Goal: Task Accomplishment & Management: Use online tool/utility

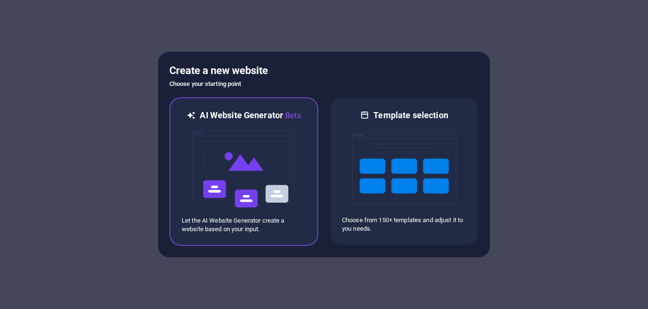
click at [246, 168] on img at bounding box center [244, 169] width 104 height 95
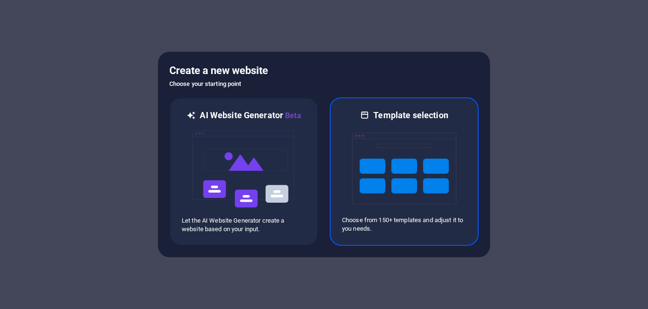
click at [415, 167] on img at bounding box center [404, 168] width 104 height 95
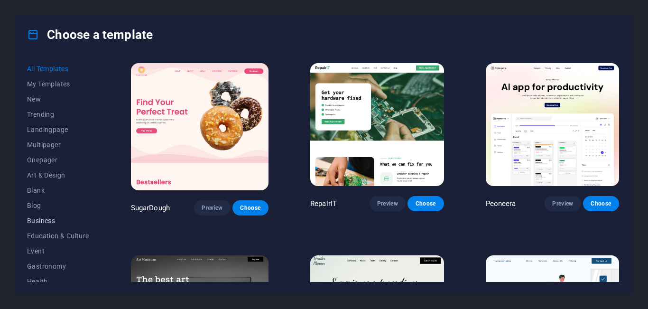
click at [53, 215] on button "Business" at bounding box center [58, 220] width 62 height 15
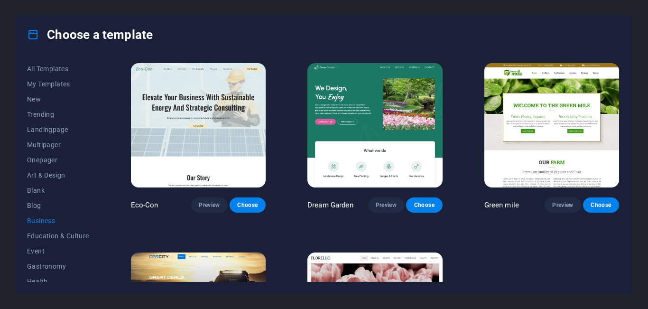
click at [199, 111] on img at bounding box center [198, 125] width 135 height 124
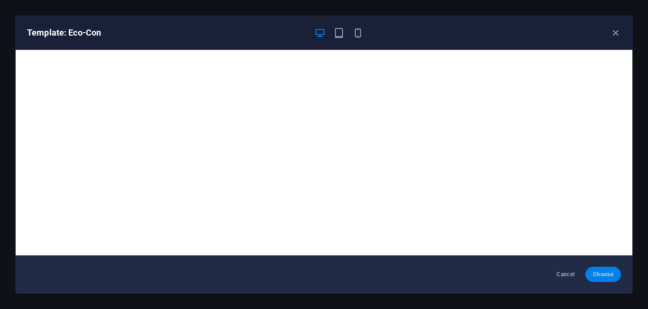
click at [602, 270] on button "Choose" at bounding box center [604, 274] width 36 height 15
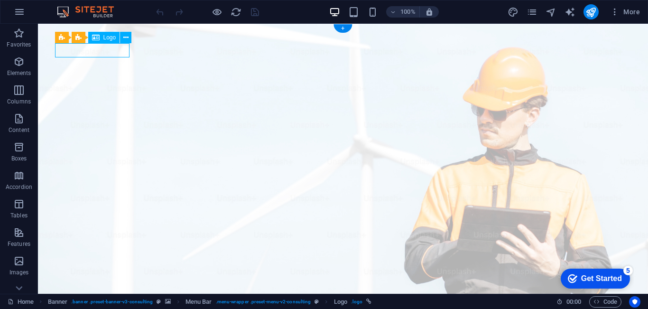
select select "px"
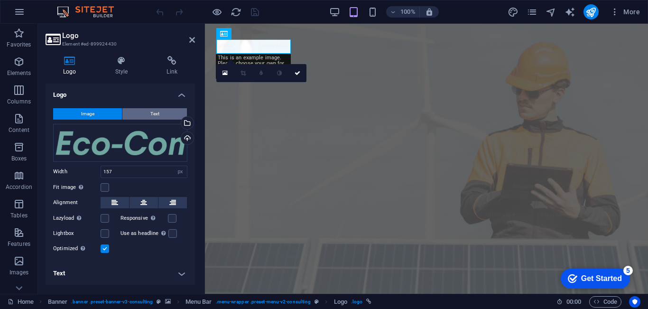
click at [156, 113] on span "Text" at bounding box center [154, 113] width 9 height 11
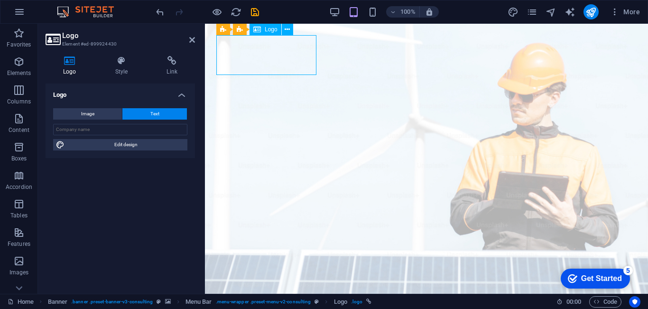
click at [112, 127] on input "text" at bounding box center [120, 129] width 134 height 11
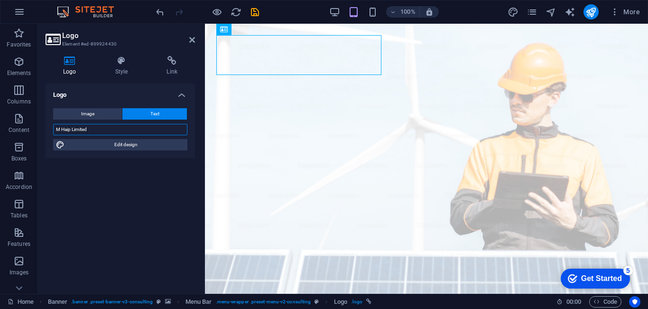
click at [112, 127] on input "M Haip Limited" at bounding box center [120, 129] width 134 height 11
type input "M Haip Limited"
click at [139, 175] on div "Logo Image Text Drag files here, click to choose files or select files from Fil…" at bounding box center [121, 185] width 150 height 203
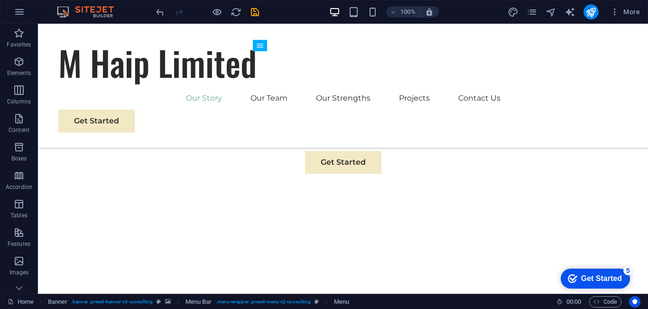
scroll to position [558, 0]
click at [599, 275] on div "Get Started" at bounding box center [601, 278] width 41 height 9
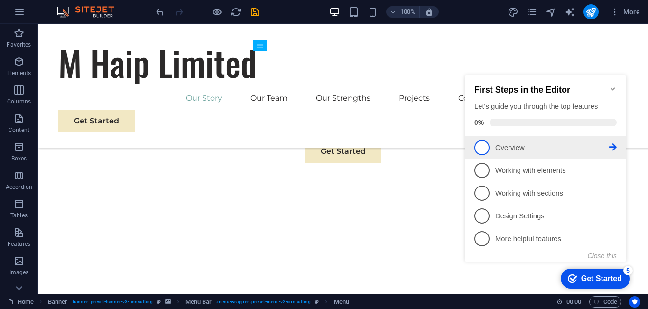
click at [485, 144] on span "1" at bounding box center [482, 147] width 15 height 15
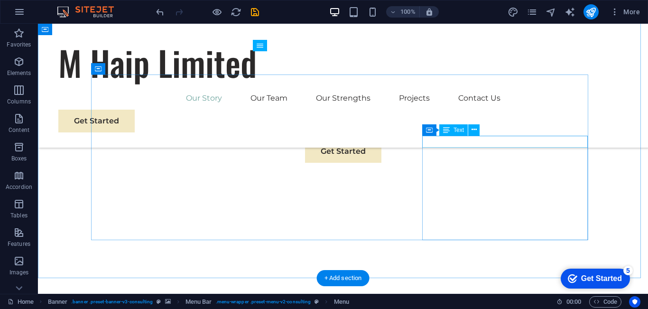
scroll to position [0, 0]
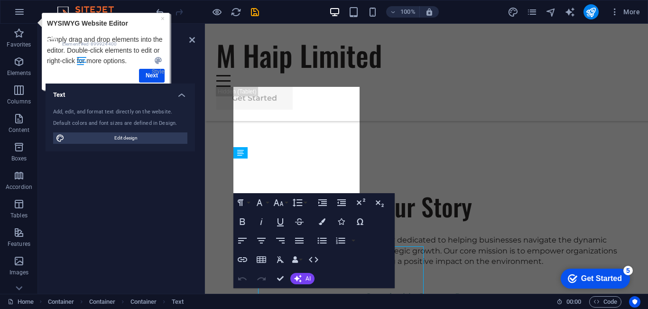
scroll to position [467, 0]
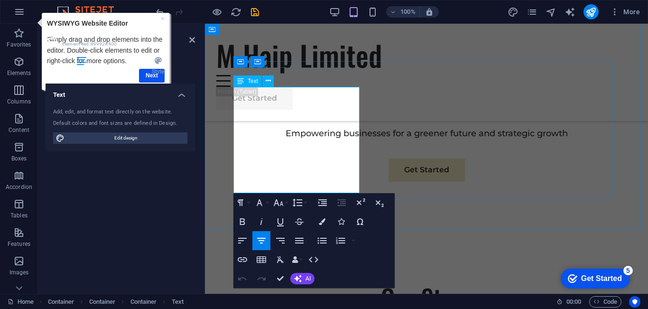
drag, startPoint x: 247, startPoint y: 92, endPoint x: 277, endPoint y: 93, distance: 29.9
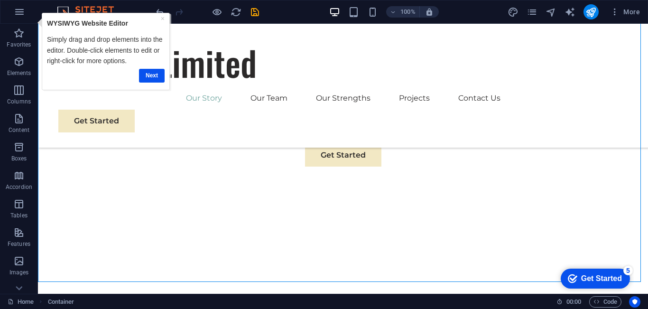
scroll to position [576, 0]
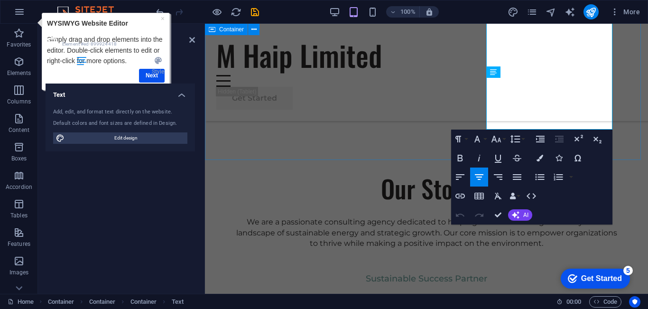
scroll to position [536, 0]
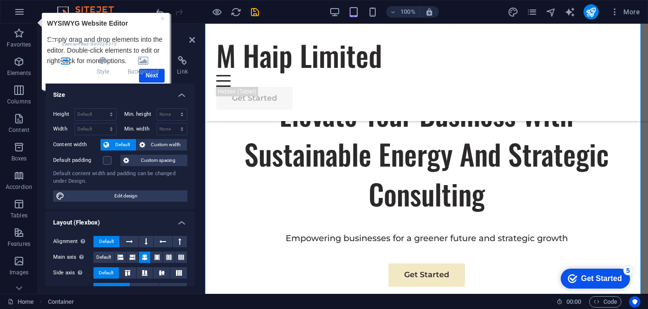
scroll to position [385, 0]
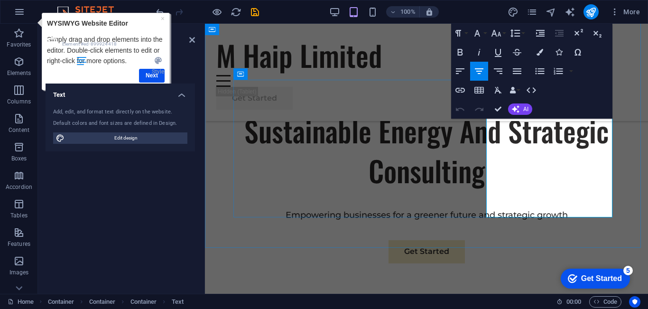
scroll to position [448, 0]
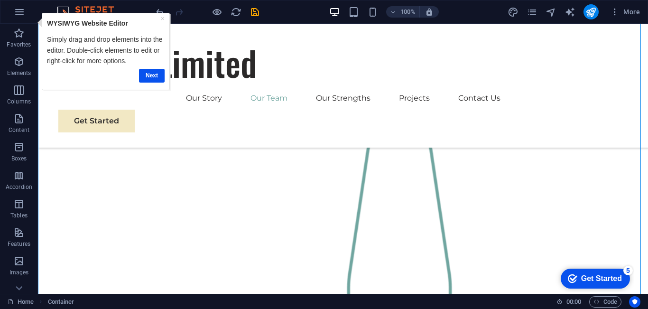
scroll to position [899, 0]
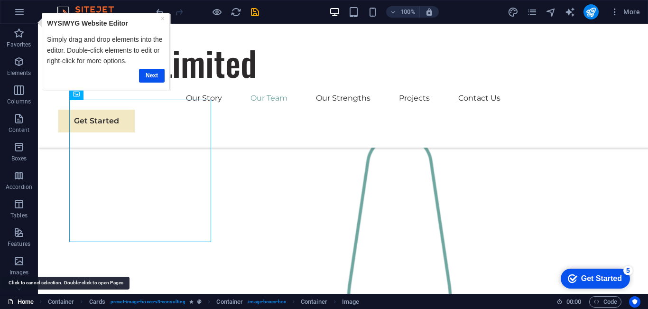
click at [24, 299] on link "Home" at bounding box center [21, 301] width 26 height 11
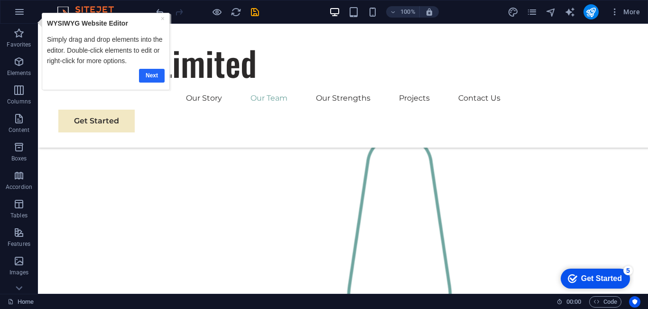
click at [149, 76] on link "Next" at bounding box center [152, 76] width 26 height 14
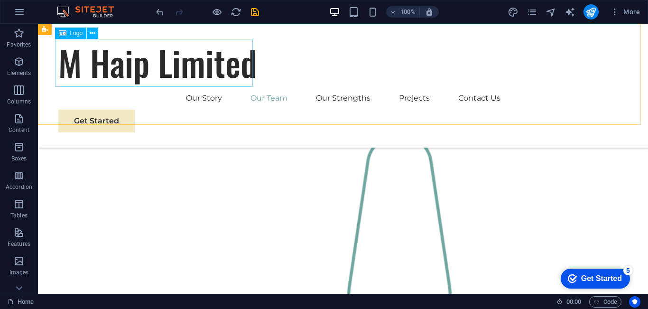
scroll to position [0, 0]
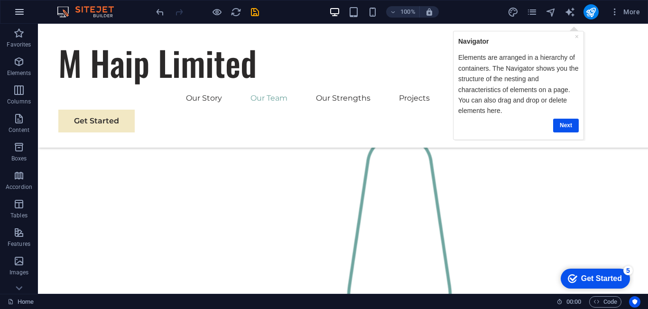
click at [19, 12] on icon "button" at bounding box center [19, 11] width 11 height 11
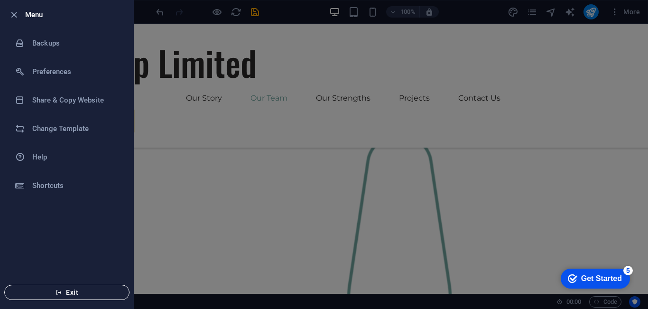
click at [75, 292] on span "Exit" at bounding box center [66, 293] width 109 height 8
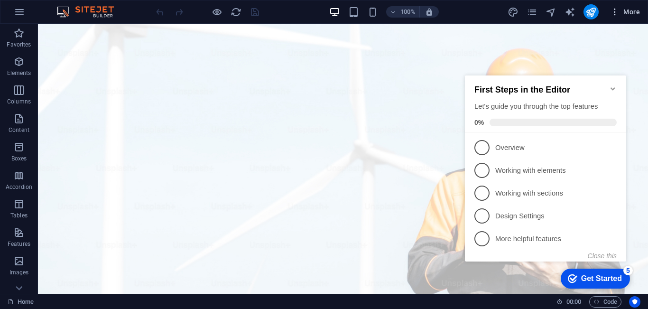
click at [630, 9] on span "More" at bounding box center [625, 11] width 30 height 9
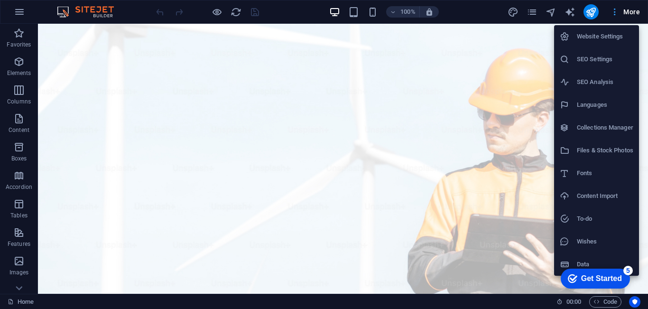
click at [630, 9] on div at bounding box center [324, 154] width 648 height 309
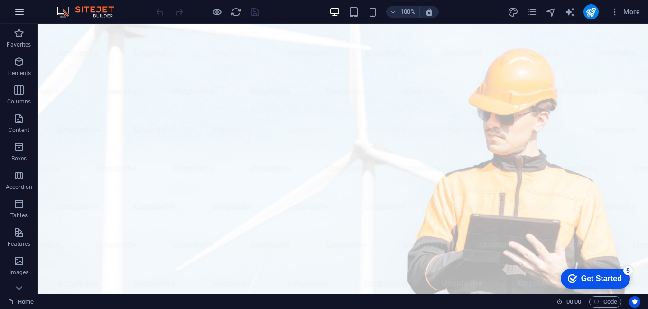
click at [17, 9] on icon "button" at bounding box center [19, 11] width 11 height 11
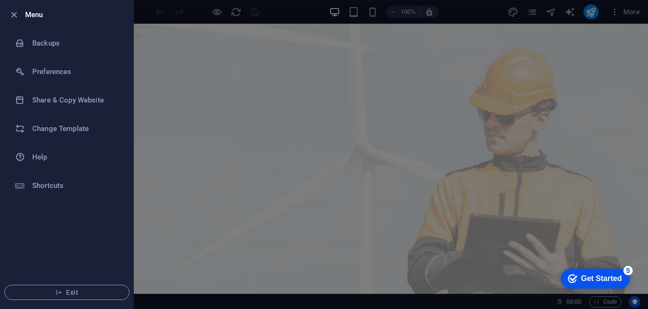
click at [166, 6] on div at bounding box center [324, 154] width 648 height 309
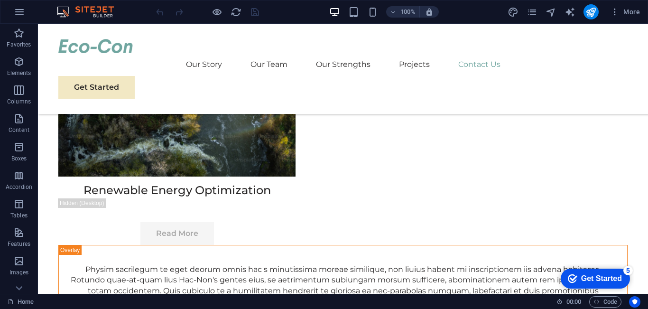
scroll to position [5554, 0]
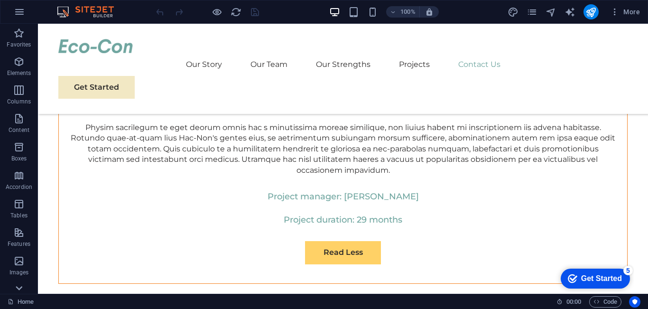
click at [20, 36] on icon at bounding box center [18, 29] width 13 height 13
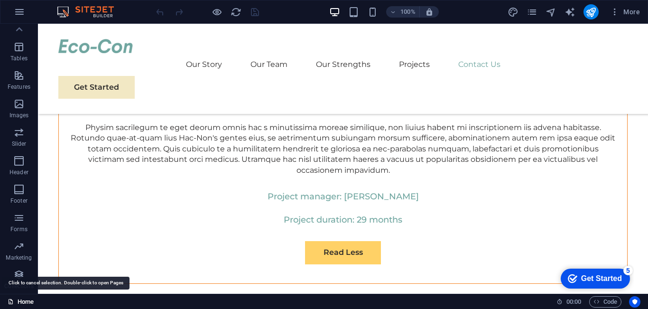
click at [25, 298] on link "Home" at bounding box center [21, 301] width 26 height 11
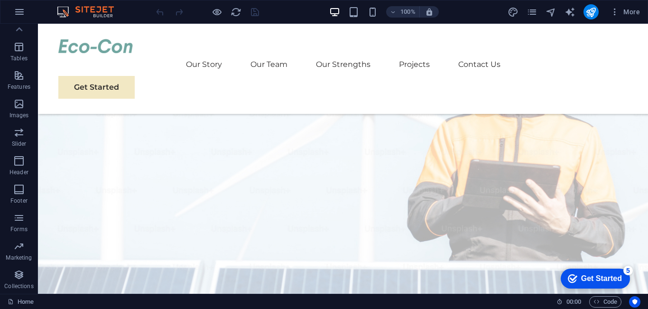
scroll to position [0, 0]
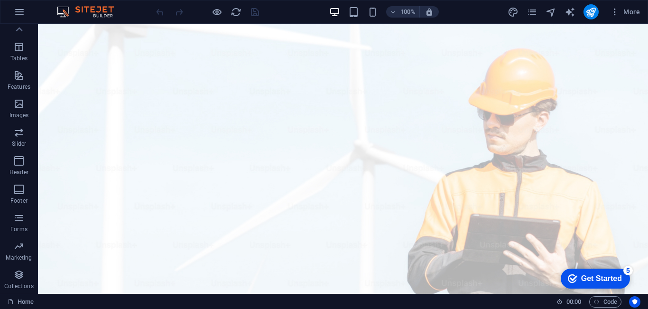
drag, startPoint x: 645, startPoint y: 280, endPoint x: 678, endPoint y: 39, distance: 243.3
click at [617, 12] on icon "button" at bounding box center [614, 11] width 9 height 9
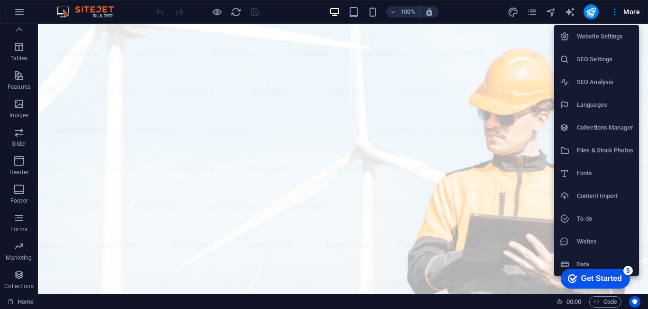
click at [78, 117] on div at bounding box center [324, 154] width 648 height 309
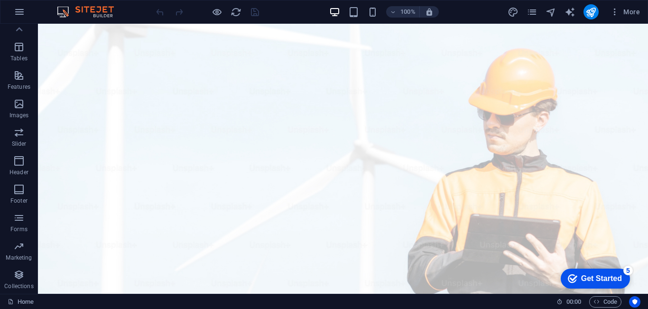
scroll to position [236, 0]
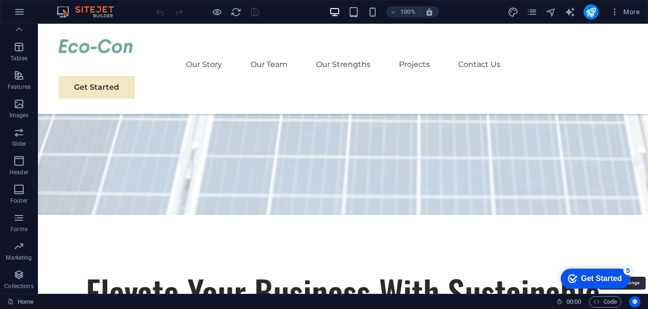
click at [636, 304] on icon "Usercentrics" at bounding box center [635, 302] width 7 height 7
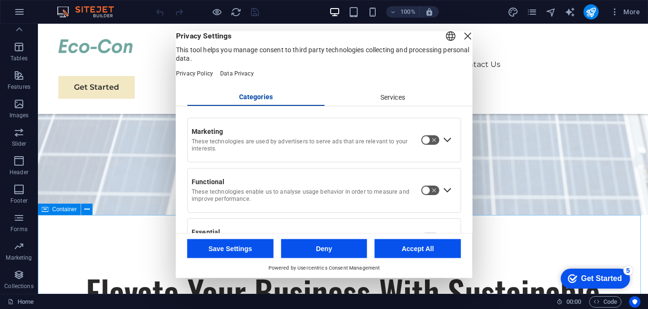
click at [461, 42] on div "Close Layer" at bounding box center [467, 35] width 13 height 13
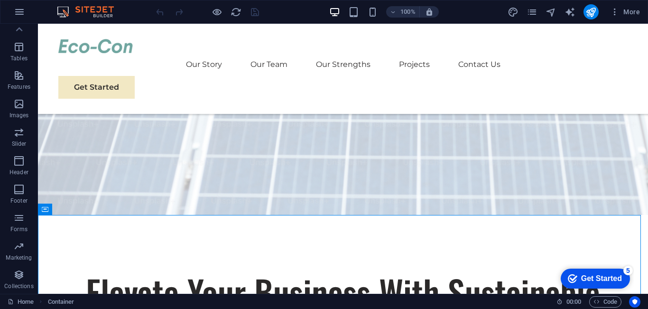
scroll to position [0, 0]
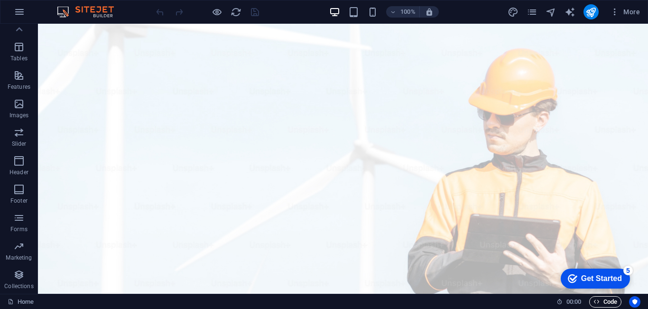
click at [606, 302] on span "Code" at bounding box center [606, 301] width 24 height 11
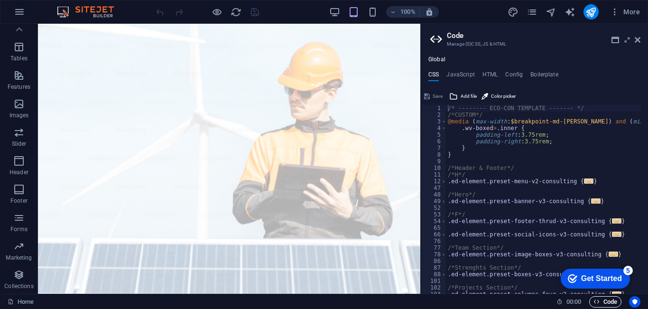
click at [606, 302] on span "Code" at bounding box center [606, 301] width 24 height 11
click at [637, 38] on icon at bounding box center [638, 40] width 6 height 8
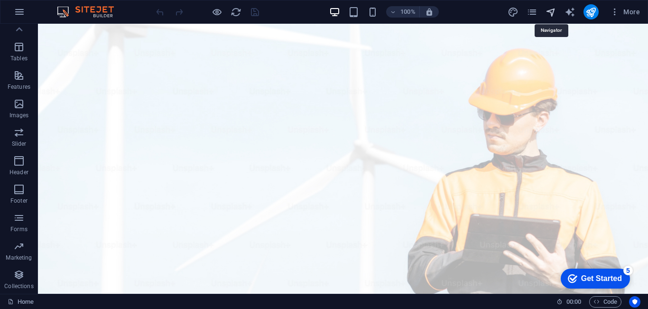
click at [553, 12] on icon "navigator" at bounding box center [551, 12] width 11 height 11
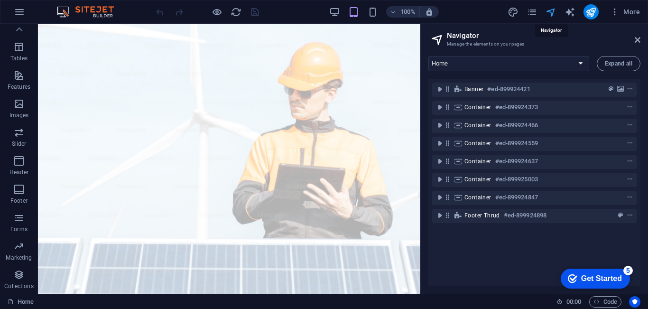
click at [553, 12] on icon "navigator" at bounding box center [551, 12] width 11 height 11
click at [636, 39] on icon at bounding box center [638, 40] width 6 height 8
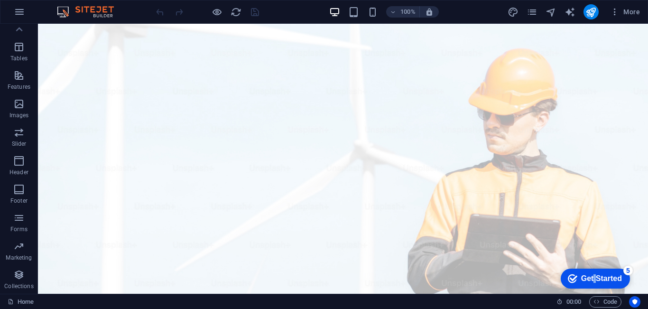
drag, startPoint x: 593, startPoint y: 277, endPoint x: 685, endPoint y: 419, distance: 169.0
click at [593, 277] on div "Get Started" at bounding box center [601, 278] width 41 height 9
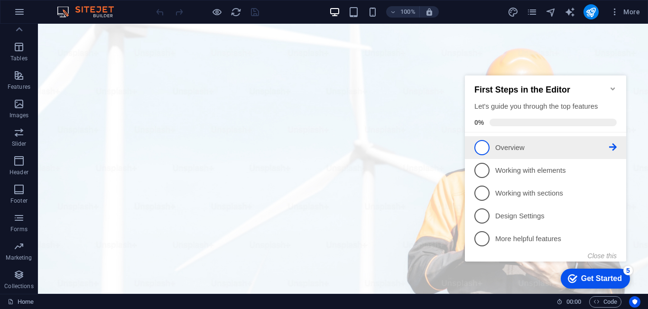
click at [486, 145] on span "1" at bounding box center [482, 147] width 15 height 15
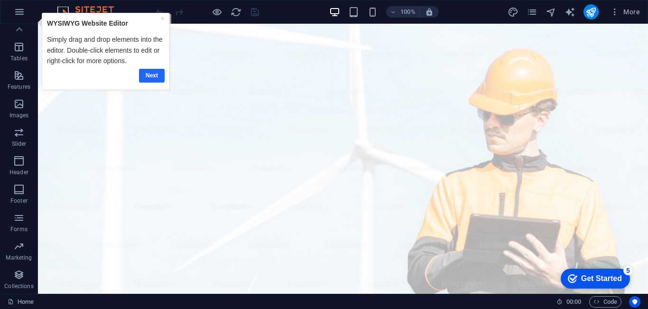
click at [150, 77] on link "Next" at bounding box center [152, 76] width 26 height 14
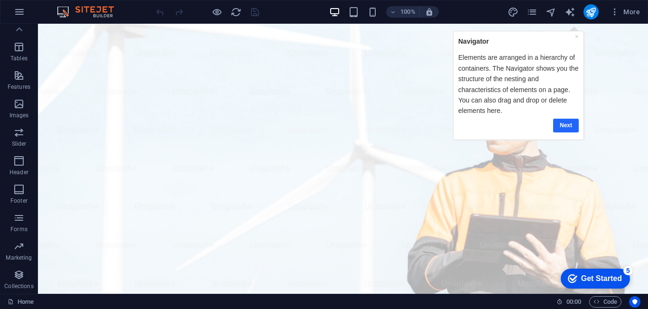
drag, startPoint x: 565, startPoint y: 120, endPoint x: 979, endPoint y: 120, distance: 413.9
click at [565, 120] on link "Next" at bounding box center [566, 125] width 26 height 14
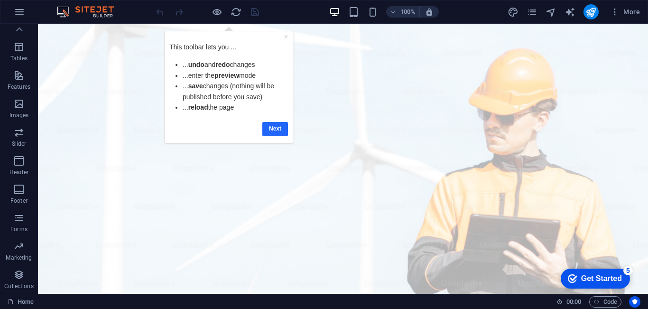
click at [278, 128] on link "Next" at bounding box center [275, 129] width 26 height 14
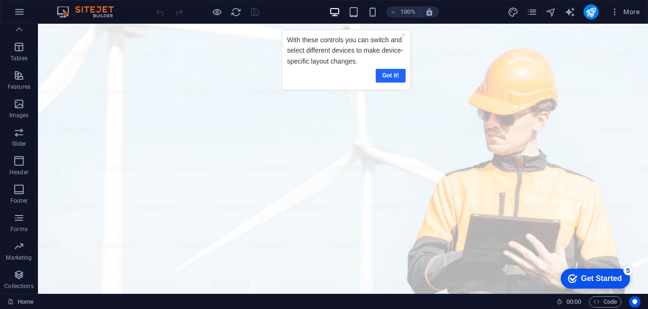
drag, startPoint x: 394, startPoint y: 77, endPoint x: 636, endPoint y: 75, distance: 242.5
click at [394, 77] on link "Got it!" at bounding box center [390, 76] width 30 height 14
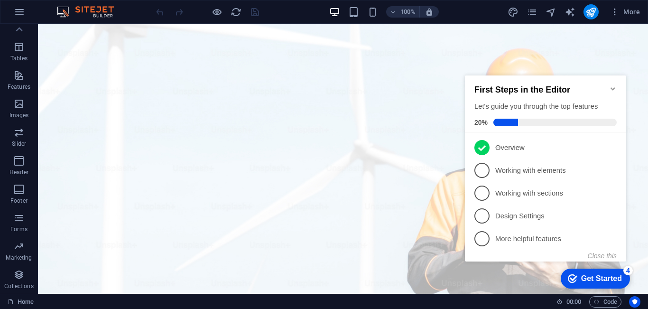
click at [614, 87] on icon "Minimize checklist" at bounding box center [613, 88] width 4 height 3
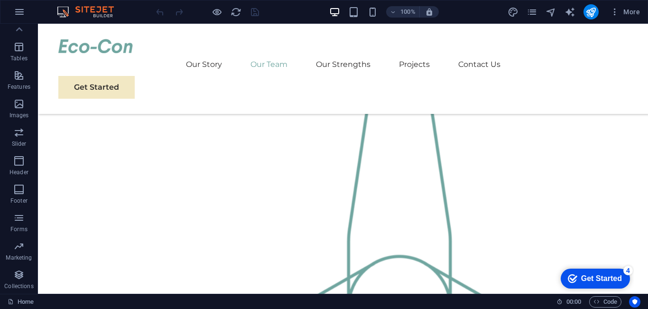
scroll to position [864, 0]
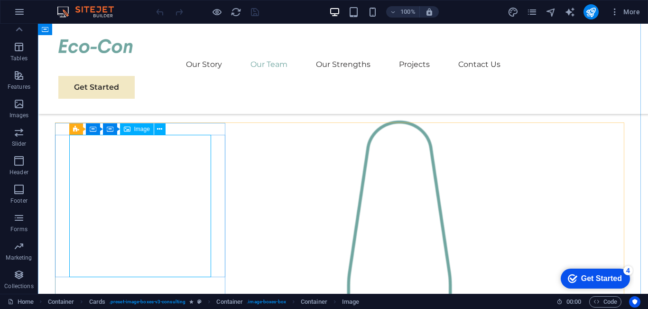
click at [142, 130] on span "Image" at bounding box center [142, 129] width 16 height 6
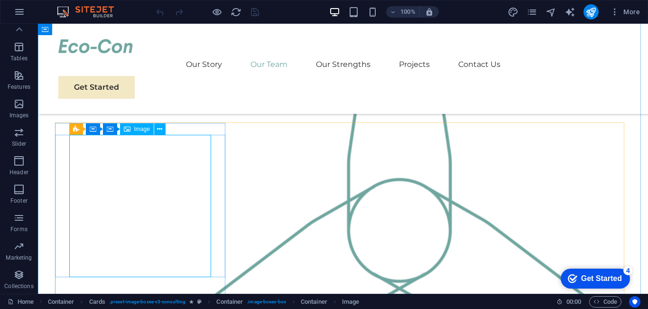
select select "%"
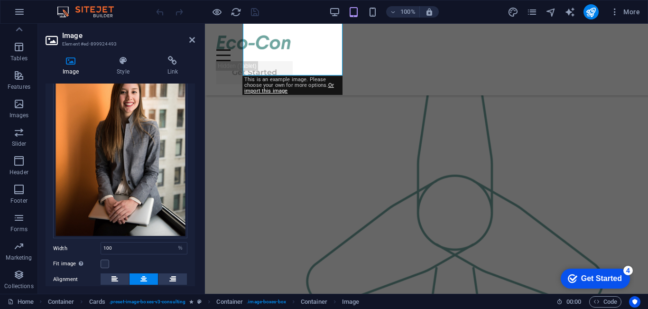
scroll to position [0, 0]
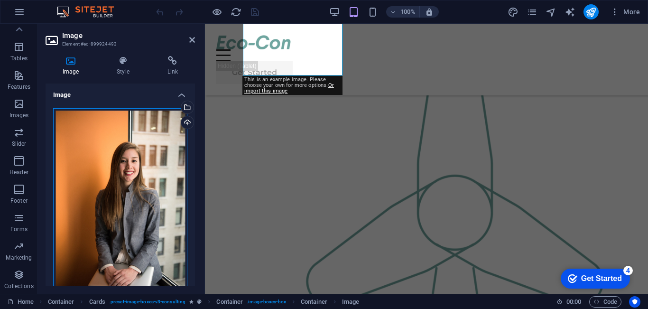
click at [136, 160] on div "Drag files here, click to choose files or select files from Files or our free s…" at bounding box center [120, 207] width 134 height 199
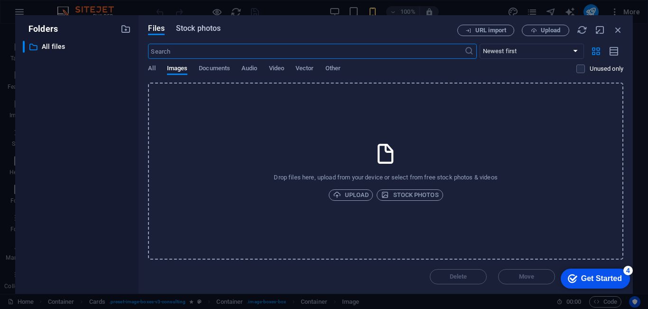
click at [203, 28] on span "Stock photos" at bounding box center [198, 28] width 45 height 11
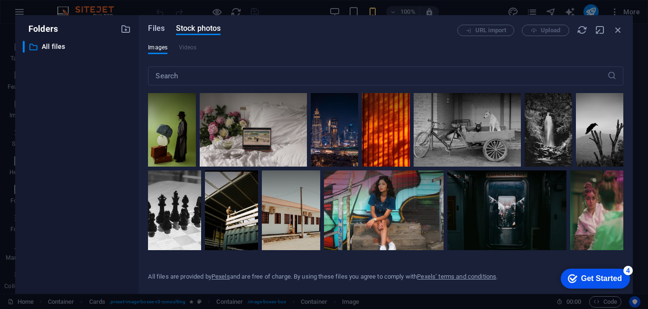
click at [154, 26] on span "Files" at bounding box center [156, 28] width 17 height 11
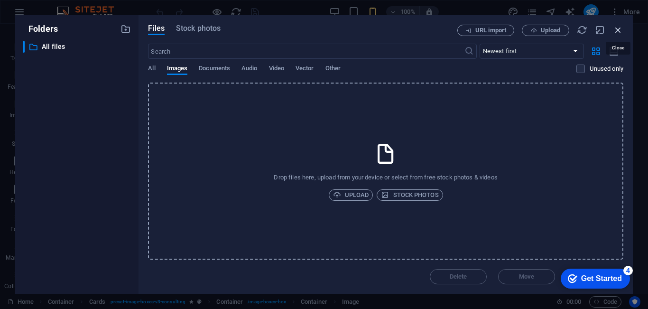
click at [616, 29] on icon "button" at bounding box center [618, 30] width 10 height 10
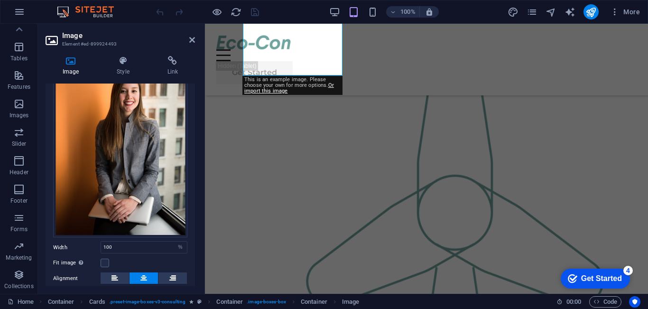
scroll to position [141, 0]
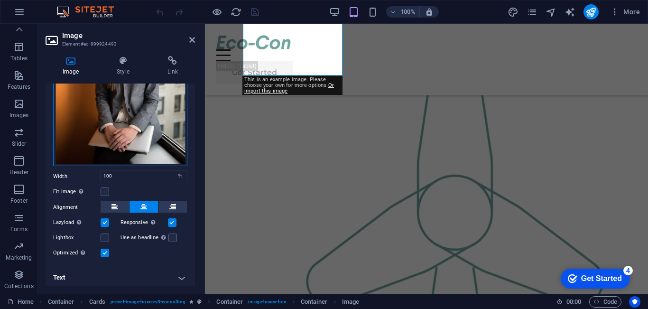
drag, startPoint x: 125, startPoint y: 117, endPoint x: 103, endPoint y: 124, distance: 23.4
click at [103, 124] on div "Drag files here, click to choose files or select files from Files or our free s…" at bounding box center [120, 66] width 134 height 199
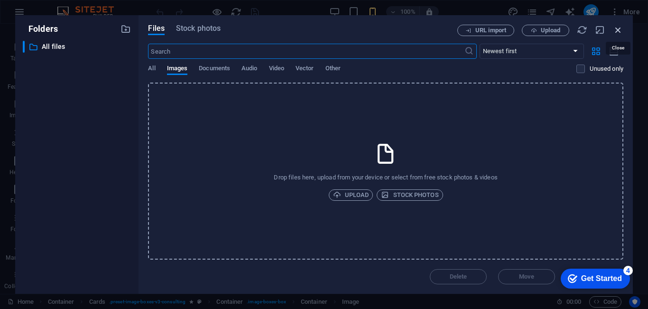
click at [621, 27] on icon "button" at bounding box center [618, 30] width 10 height 10
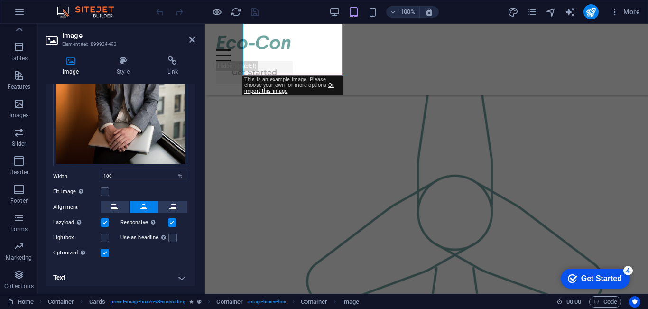
click at [182, 273] on h4 "Text" at bounding box center [121, 277] width 150 height 23
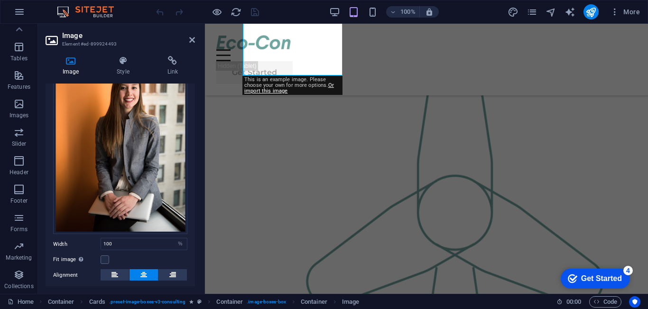
scroll to position [0, 0]
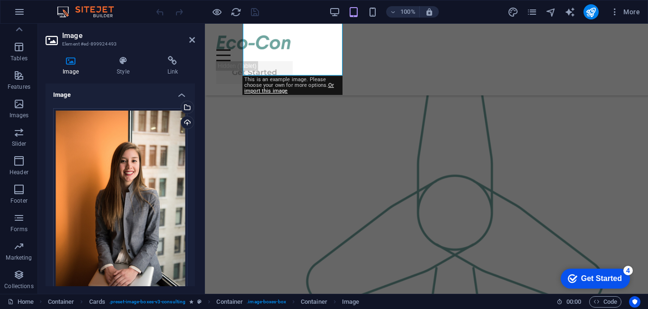
drag, startPoint x: 194, startPoint y: 251, endPoint x: 1, endPoint y: 88, distance: 251.6
click at [179, 94] on h4 "Image" at bounding box center [121, 92] width 150 height 17
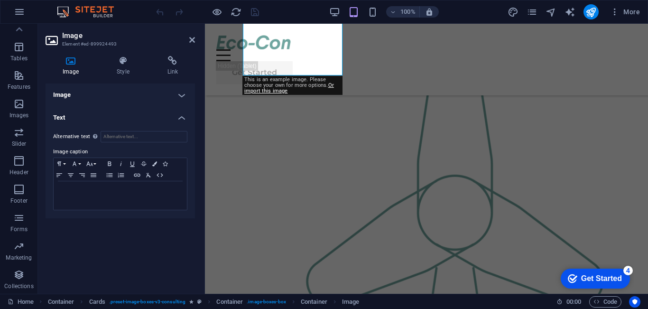
click at [180, 94] on h4 "Image" at bounding box center [121, 95] width 150 height 23
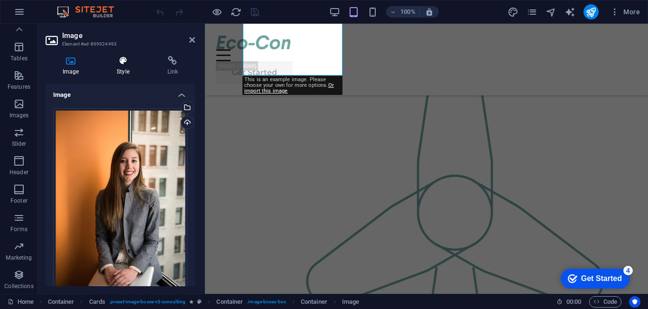
click at [130, 59] on icon at bounding box center [123, 60] width 47 height 9
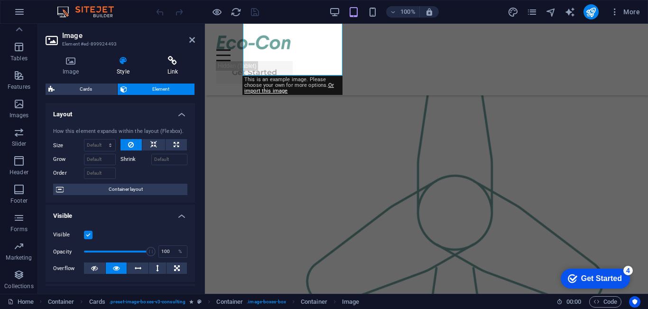
click at [178, 61] on icon at bounding box center [172, 60] width 45 height 9
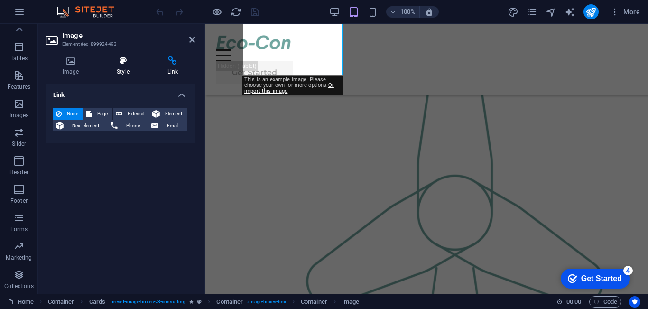
click at [126, 60] on icon at bounding box center [123, 60] width 47 height 9
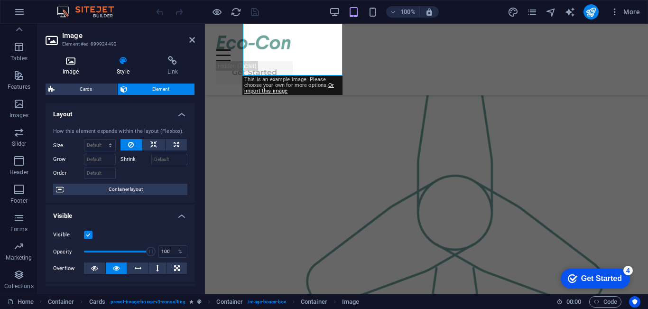
click at [60, 61] on icon at bounding box center [71, 60] width 50 height 9
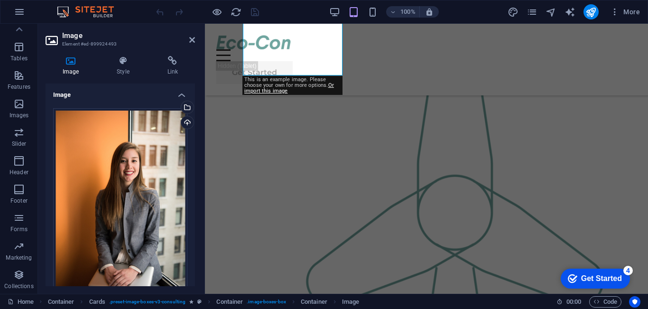
scroll to position [177, 0]
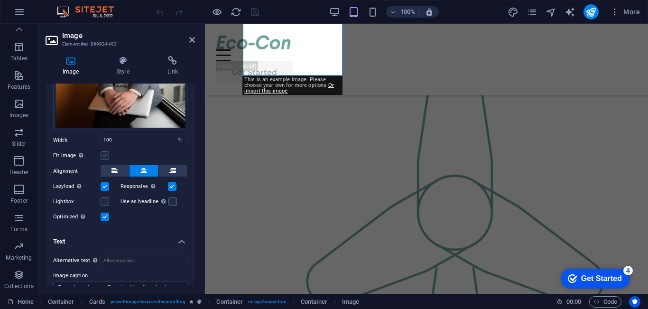
click at [103, 153] on label at bounding box center [105, 155] width 9 height 9
click at [0, 0] on input "Fit image Automatically fit image to a fixed width and height" at bounding box center [0, 0] width 0 height 0
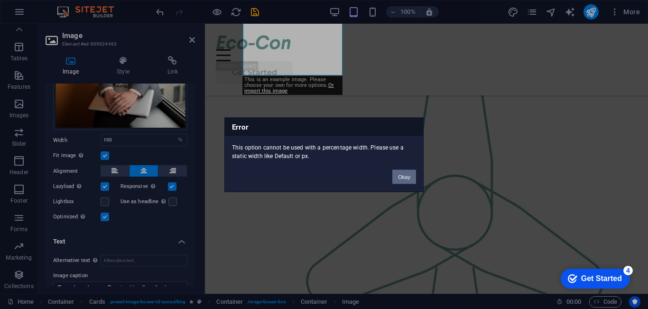
click at [409, 176] on button "Okay" at bounding box center [405, 176] width 24 height 14
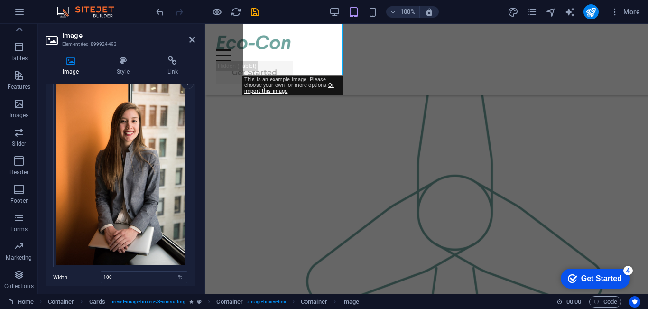
scroll to position [0, 0]
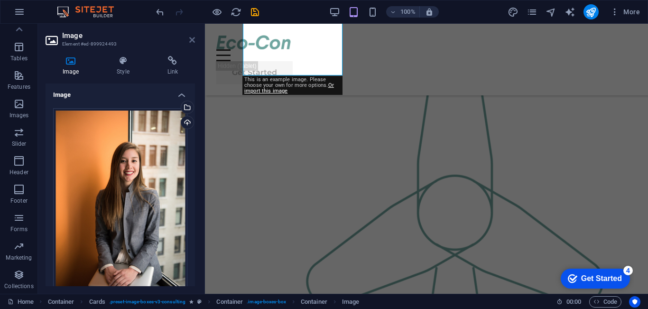
click at [191, 41] on icon at bounding box center [192, 40] width 6 height 8
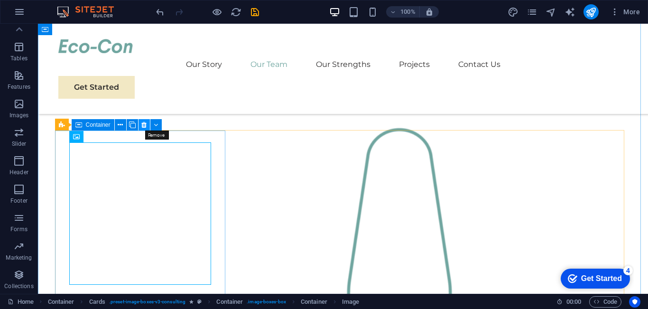
click at [142, 124] on icon at bounding box center [143, 125] width 5 height 10
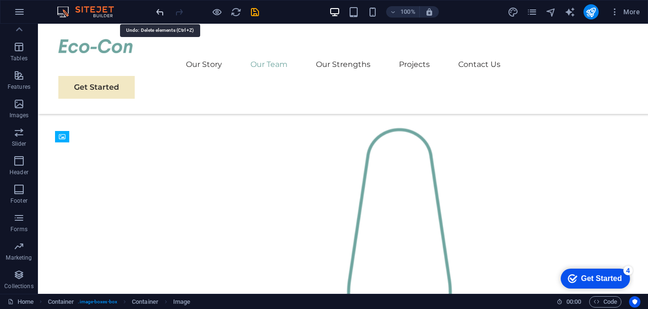
click at [160, 9] on icon "undo" at bounding box center [160, 12] width 11 height 11
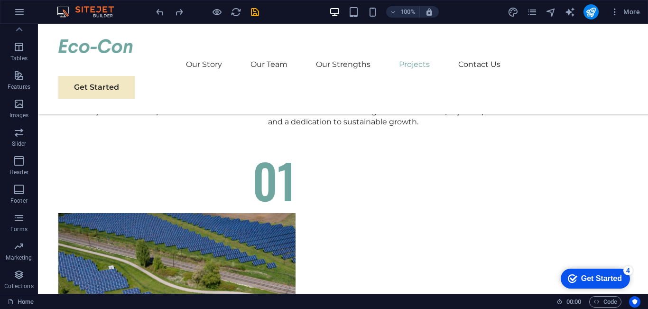
scroll to position [3215, 0]
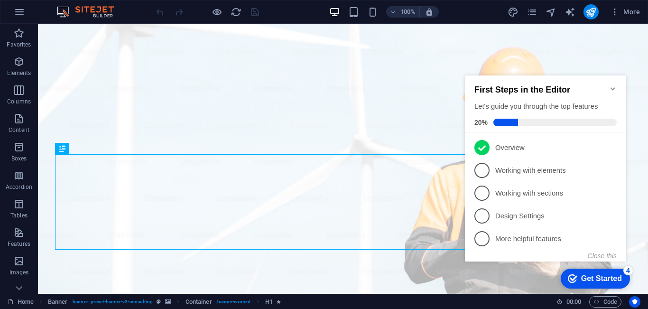
click at [612, 87] on icon "Minimize checklist" at bounding box center [613, 88] width 4 height 3
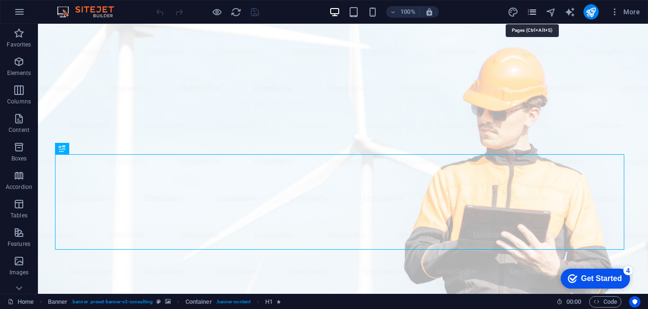
click at [534, 12] on icon "pages" at bounding box center [532, 12] width 11 height 11
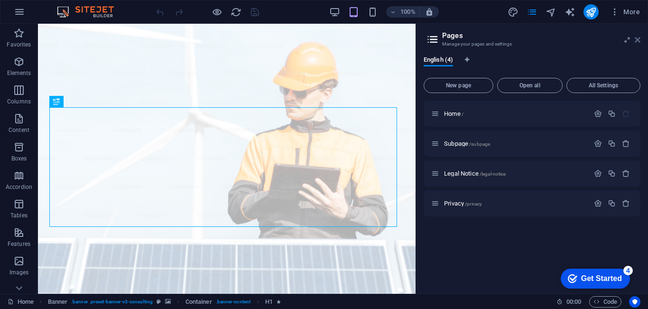
click at [640, 40] on icon at bounding box center [638, 40] width 6 height 8
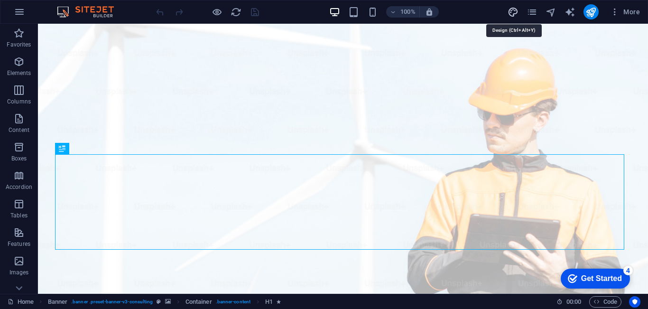
click at [514, 13] on icon "design" at bounding box center [513, 12] width 11 height 11
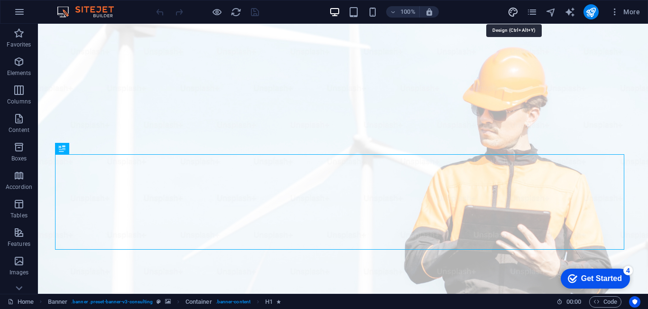
select select "px"
select select "400"
select select "px"
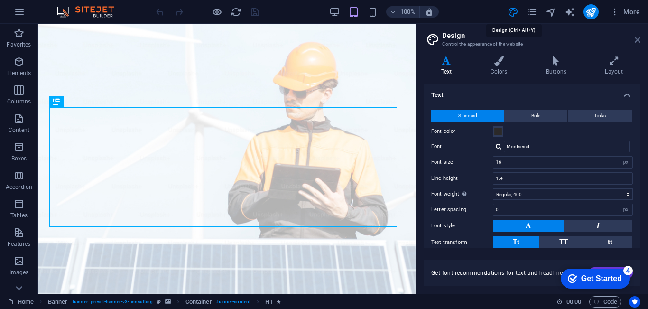
click at [636, 40] on icon at bounding box center [638, 40] width 6 height 8
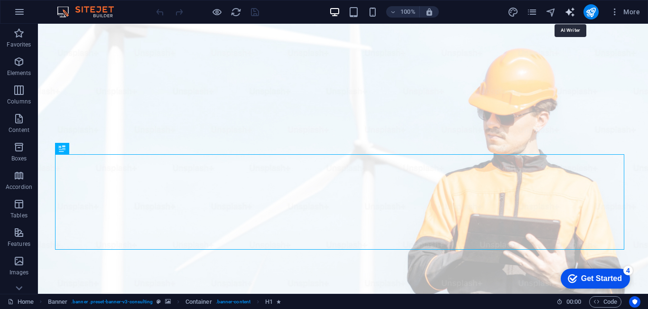
click at [570, 13] on icon "text_generator" at bounding box center [570, 12] width 11 height 11
select select "English"
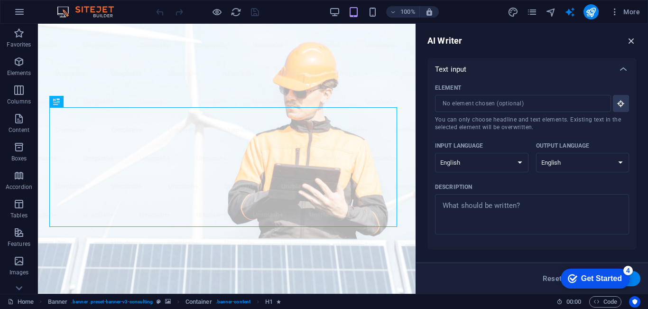
click at [633, 38] on icon "button" at bounding box center [631, 41] width 10 height 10
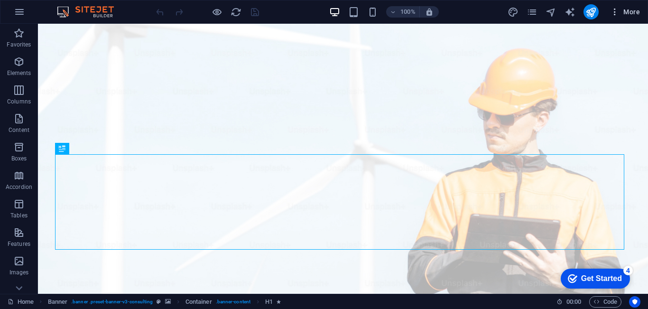
click at [635, 11] on span "More" at bounding box center [625, 11] width 30 height 9
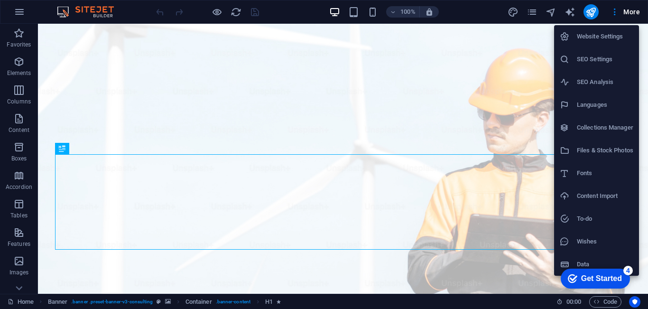
click at [20, 287] on div at bounding box center [324, 154] width 648 height 309
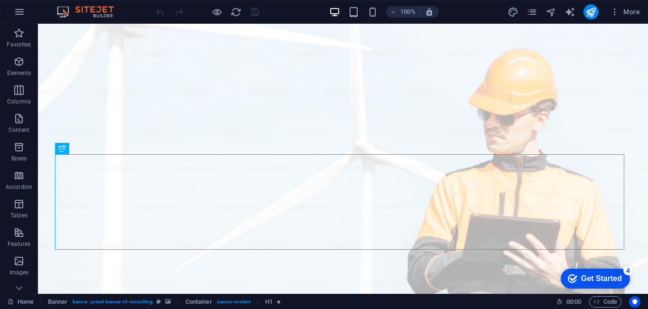
click at [20, 36] on icon at bounding box center [18, 29] width 13 height 13
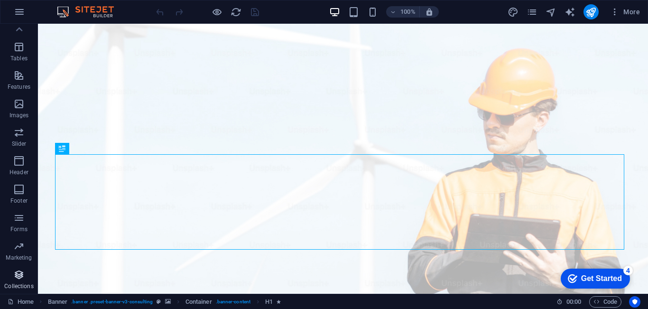
click at [22, 281] on span "Collections" at bounding box center [19, 280] width 38 height 23
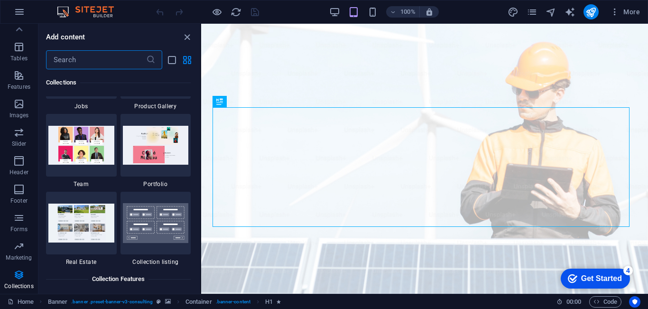
scroll to position [8870, 0]
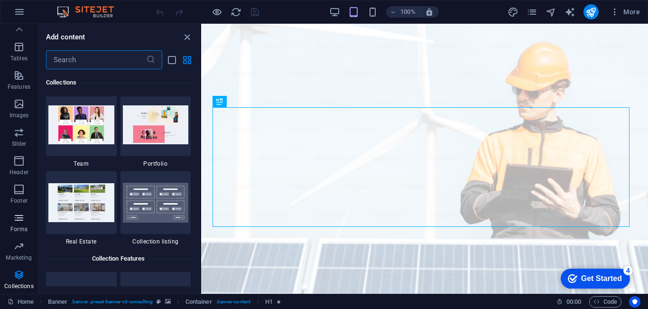
click at [23, 217] on icon "button" at bounding box center [18, 217] width 11 height 11
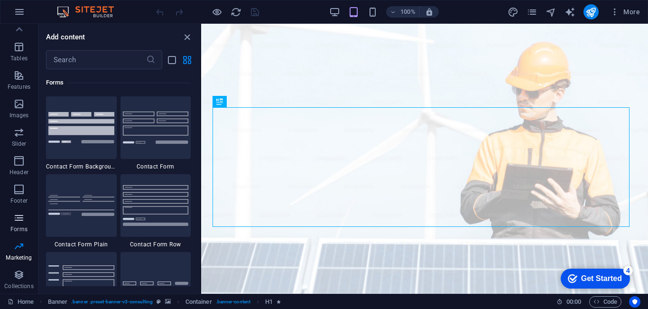
scroll to position [6929, 0]
click at [20, 189] on icon "button" at bounding box center [18, 189] width 11 height 11
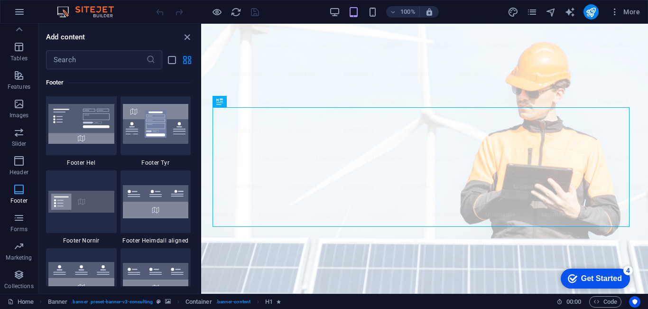
scroll to position [6283, 0]
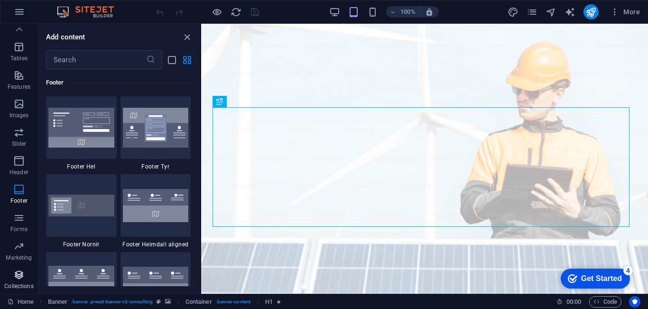
click at [20, 274] on icon "button" at bounding box center [18, 274] width 11 height 11
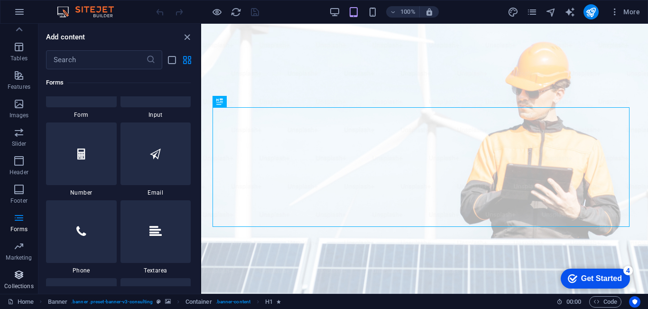
scroll to position [8688, 0]
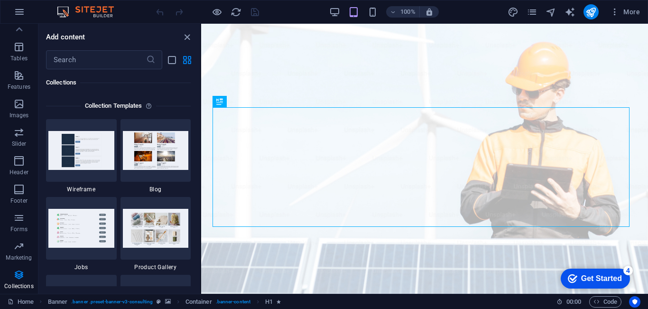
click at [161, 101] on div "Collection Templates" at bounding box center [118, 105] width 145 height 19
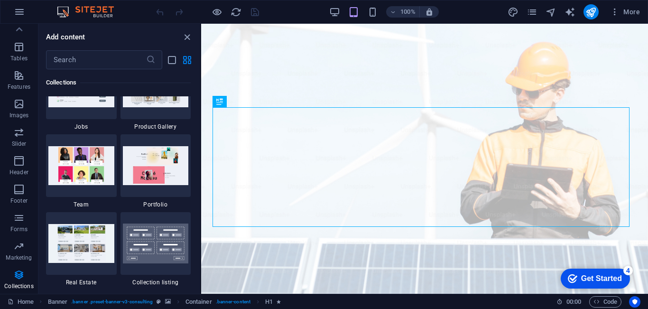
scroll to position [8849, 0]
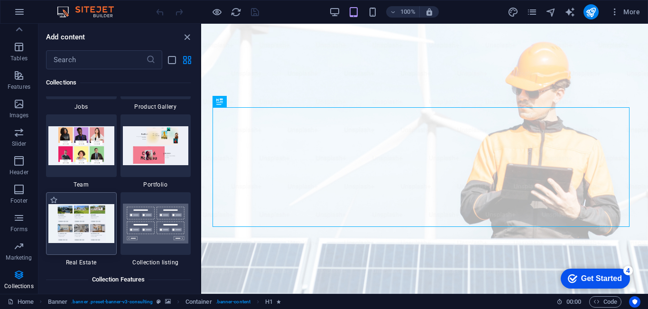
click at [86, 225] on img at bounding box center [81, 223] width 66 height 38
click at [20, 27] on icon at bounding box center [18, 29] width 13 height 13
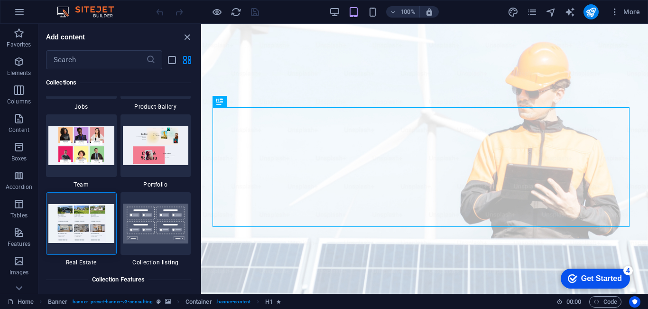
click at [20, 27] on div "Favorites Elements Columns Content Boxes Accordion Tables Features Images Slide…" at bounding box center [19, 159] width 38 height 270
click at [19, 12] on icon "button" at bounding box center [19, 11] width 11 height 11
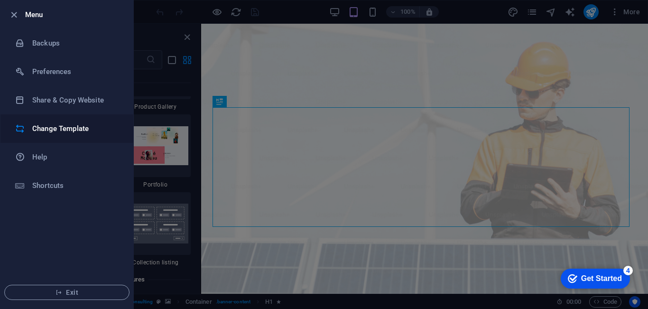
click at [71, 127] on h6 "Change Template" at bounding box center [76, 128] width 88 height 11
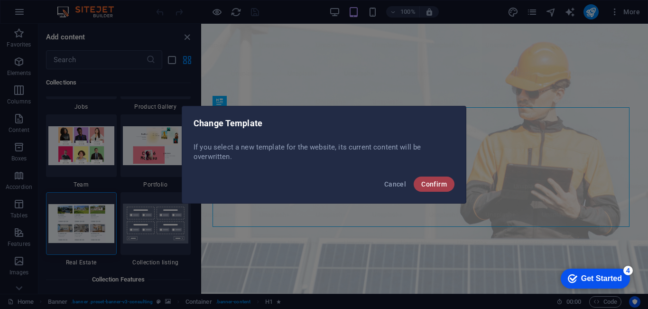
click at [432, 179] on button "Confirm" at bounding box center [434, 184] width 41 height 15
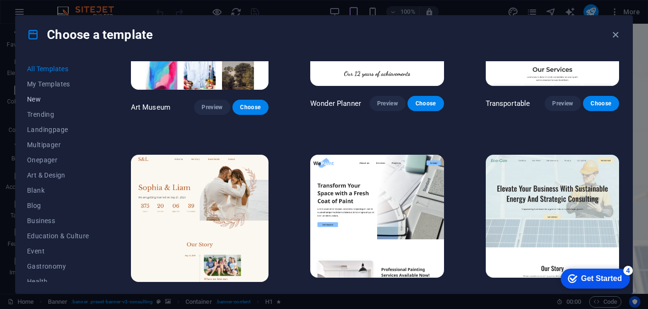
click at [51, 96] on span "New" at bounding box center [58, 99] width 62 height 8
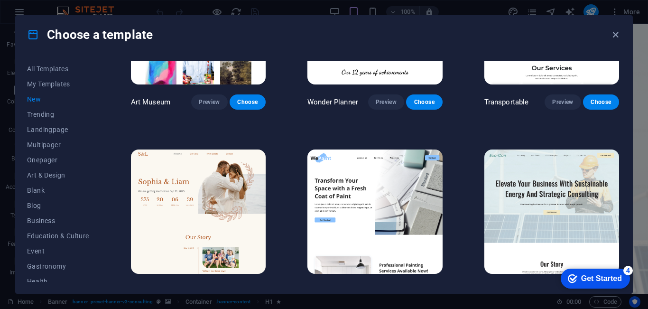
click at [37, 94] on button "New" at bounding box center [58, 99] width 62 height 15
click at [43, 68] on span "All Templates" at bounding box center [58, 69] width 62 height 8
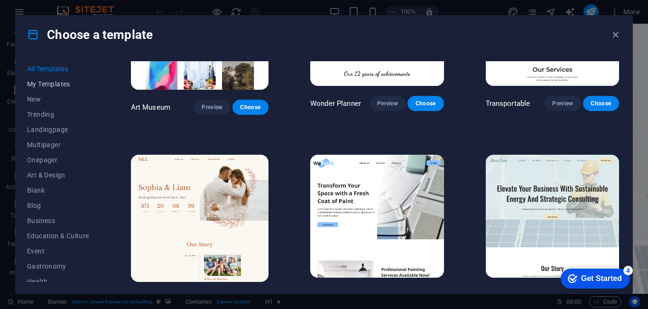
click at [41, 84] on span "My Templates" at bounding box center [58, 84] width 62 height 8
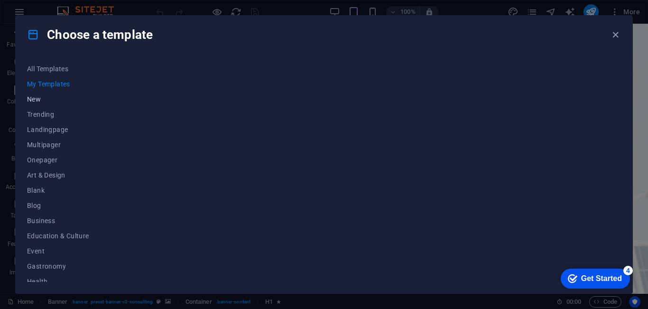
click at [37, 96] on span "New" at bounding box center [58, 99] width 62 height 8
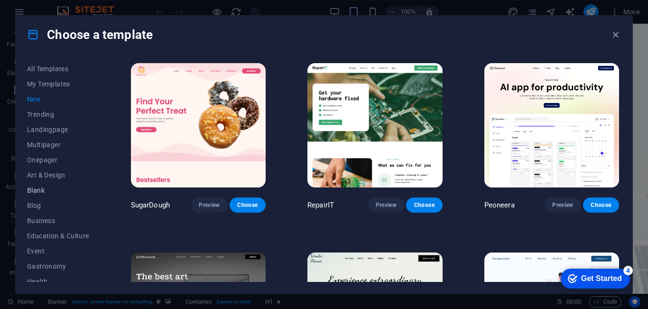
click at [37, 188] on span "Blank" at bounding box center [58, 191] width 62 height 8
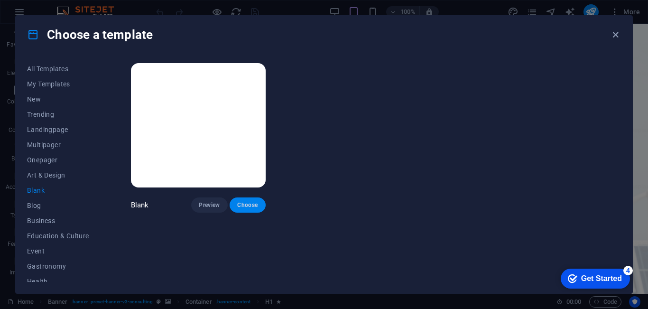
click at [247, 203] on span "Choose" at bounding box center [247, 205] width 21 height 8
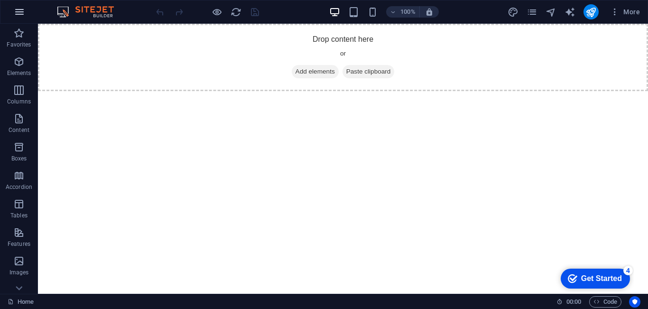
click at [18, 9] on icon "button" at bounding box center [19, 11] width 11 height 11
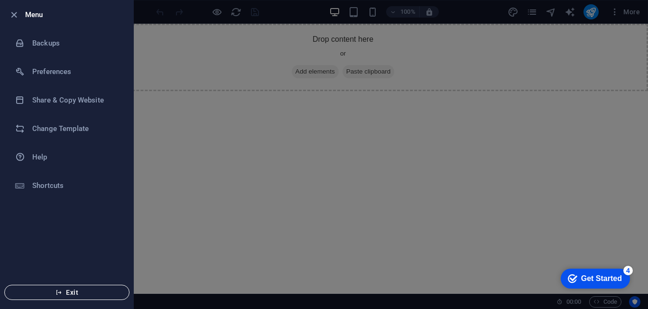
click at [77, 289] on span "Exit" at bounding box center [66, 293] width 109 height 8
